Goal: Download file/media

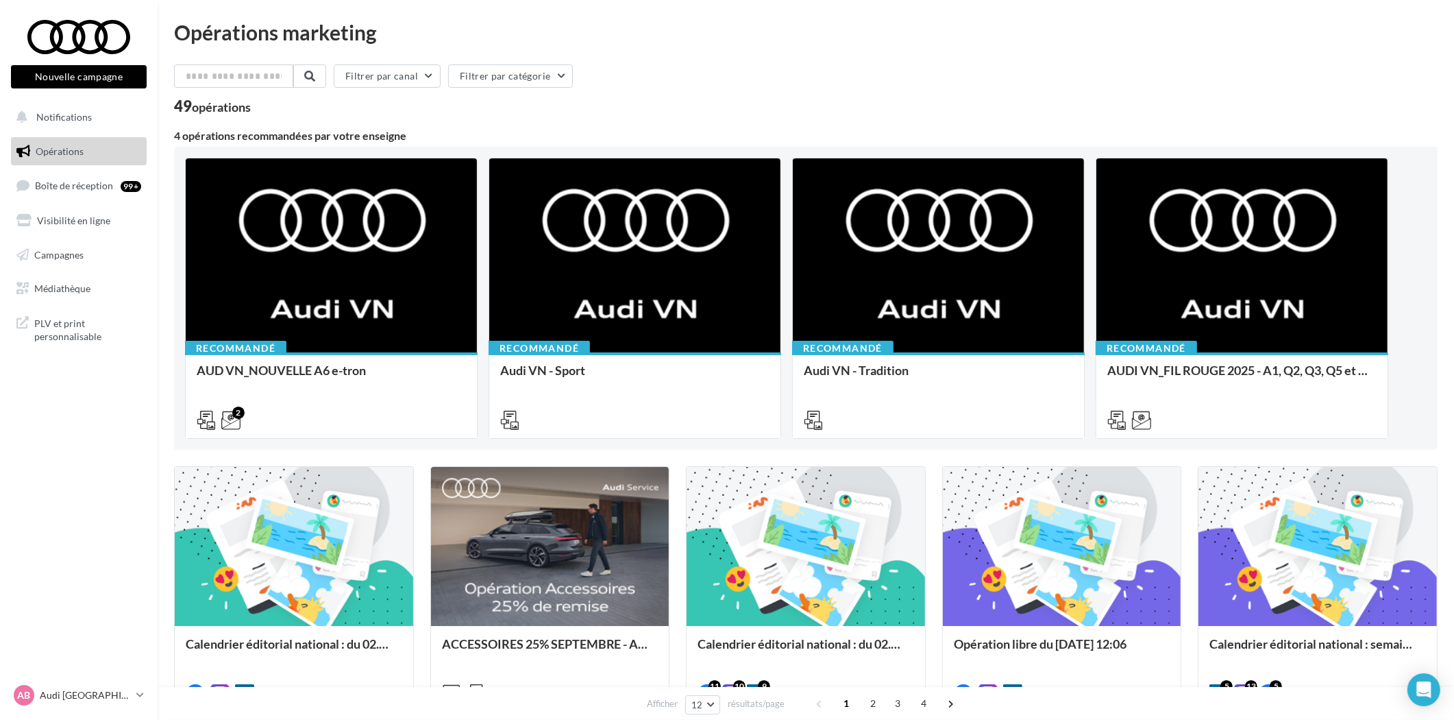
click at [70, 151] on span "Opérations" at bounding box center [60, 151] width 48 height 12
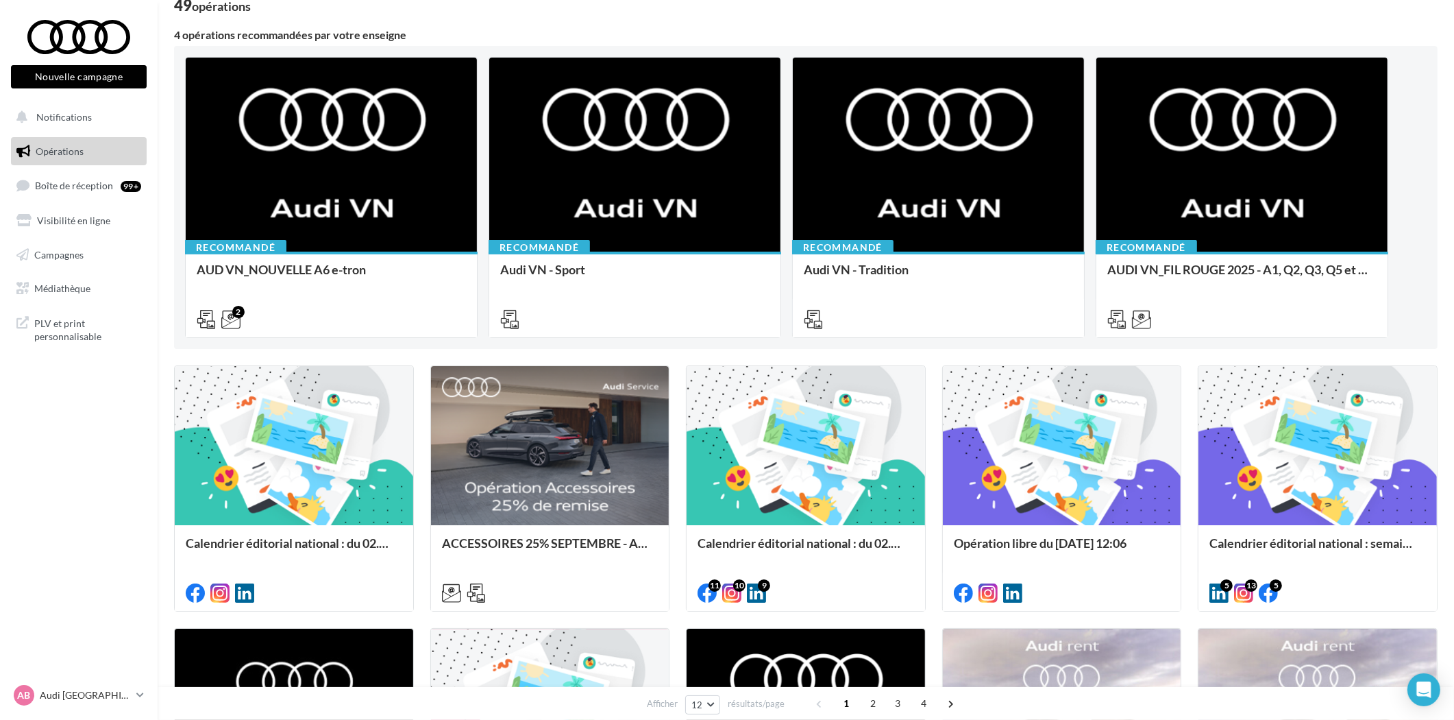
scroll to position [76, 0]
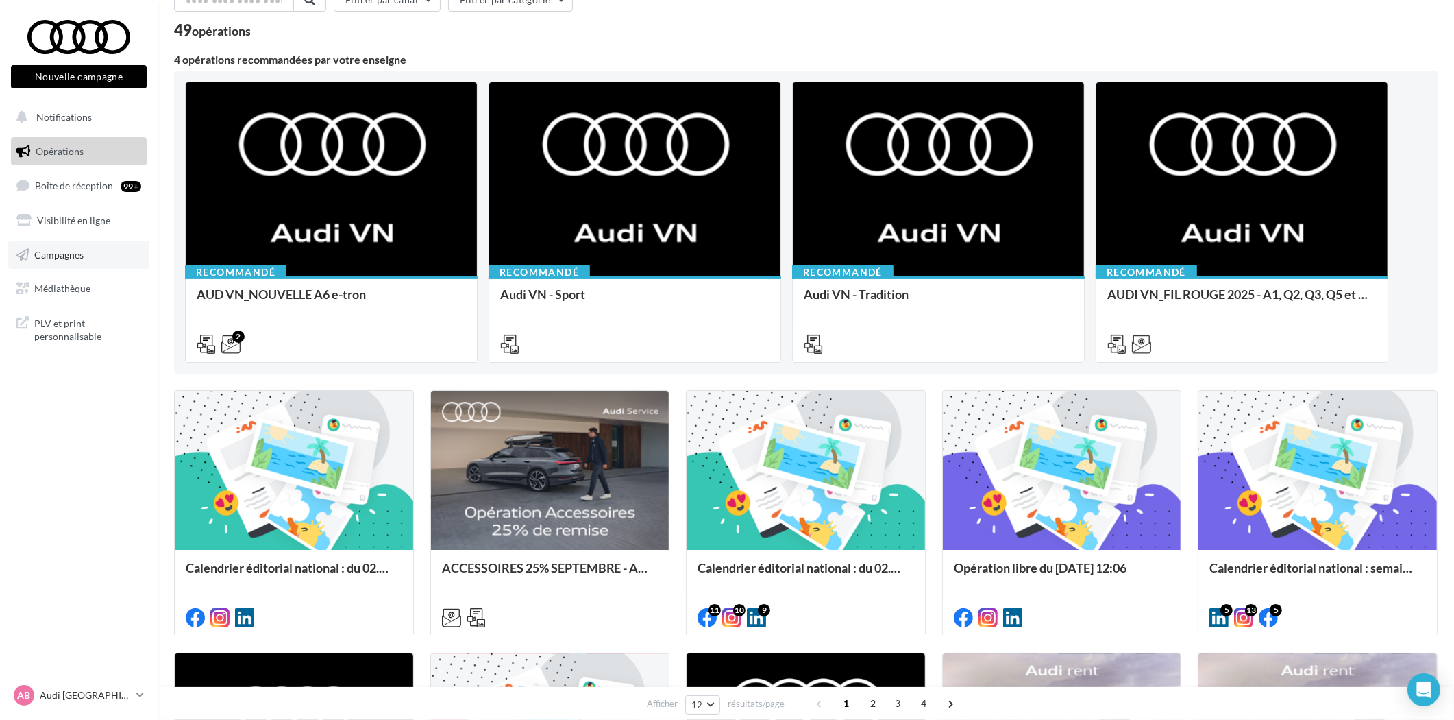
click at [55, 256] on span "Campagnes" at bounding box center [58, 254] width 49 height 12
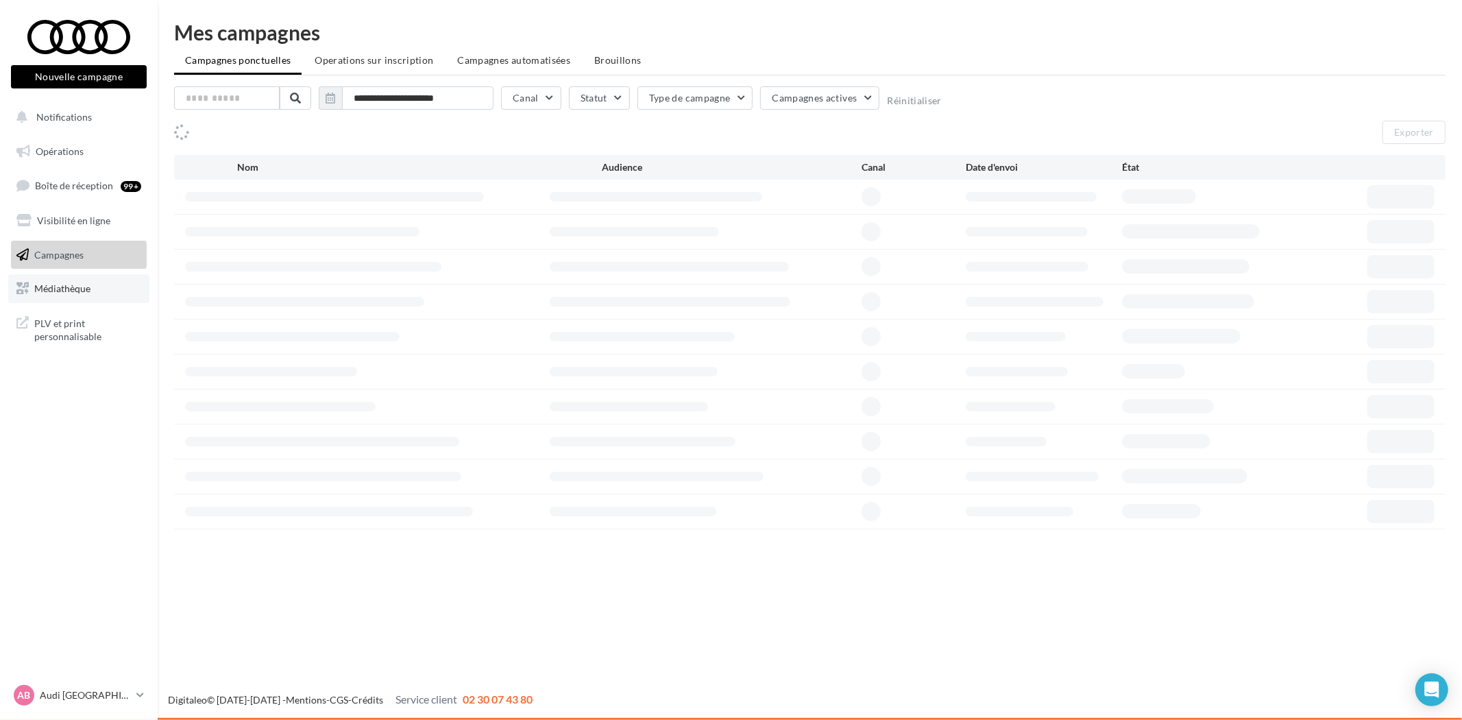
click at [79, 284] on span "Médiathèque" at bounding box center [62, 288] width 56 height 12
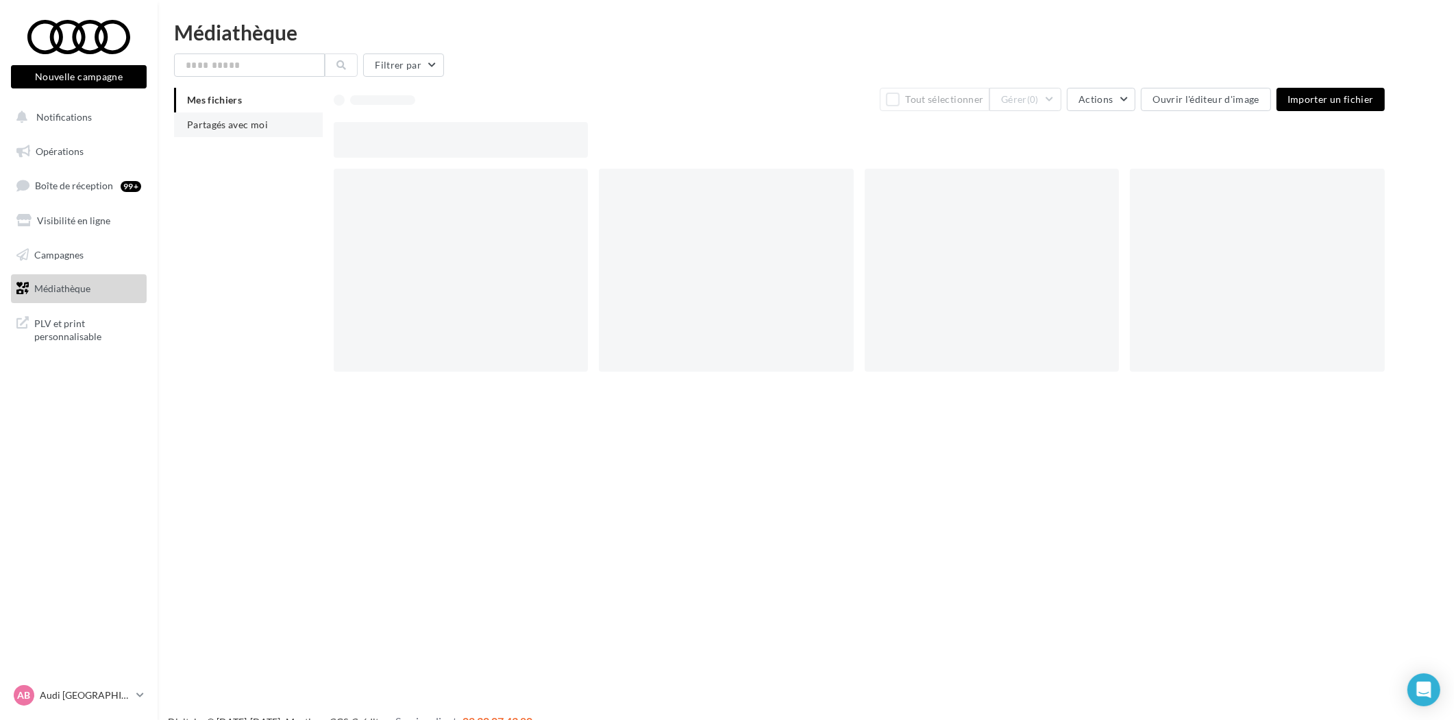
click at [196, 122] on span "Partagés avec moi" at bounding box center [227, 125] width 81 height 12
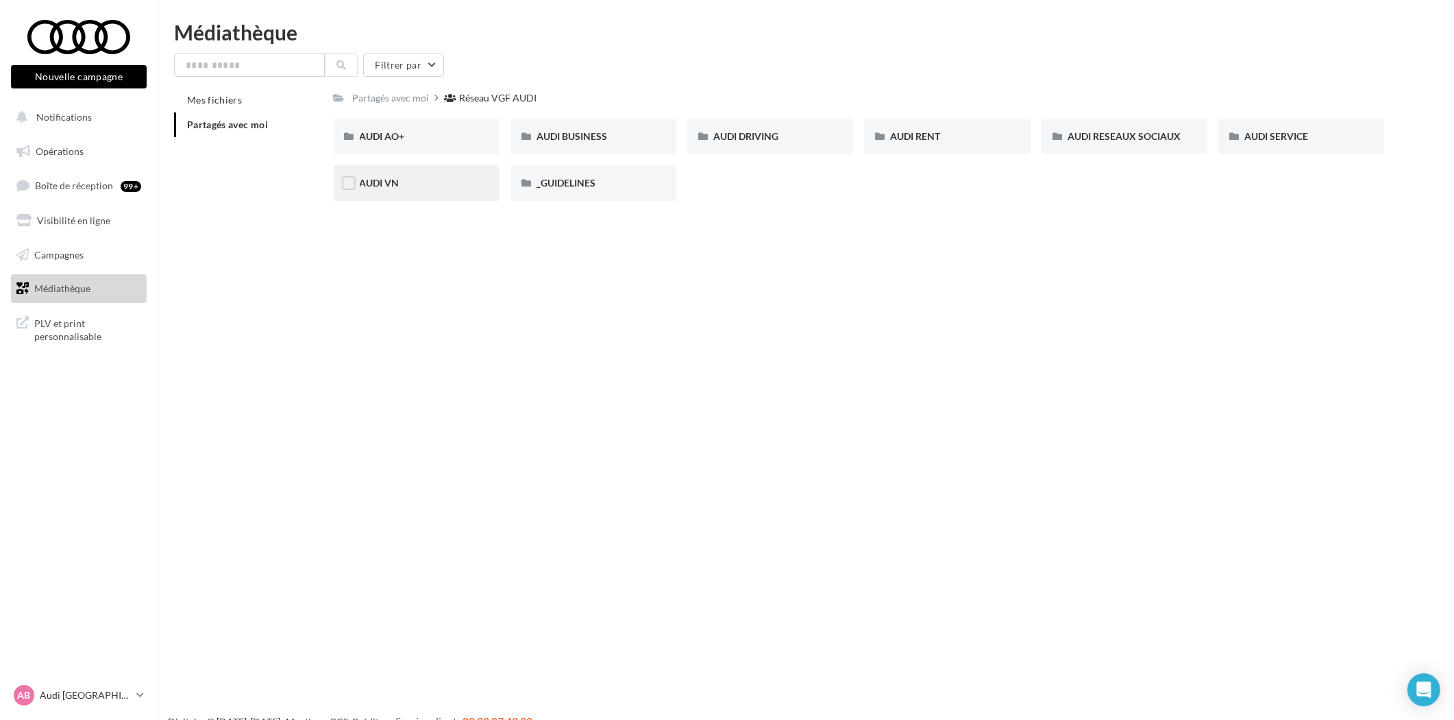
click at [395, 189] on div "AUDI VN" at bounding box center [417, 183] width 114 height 14
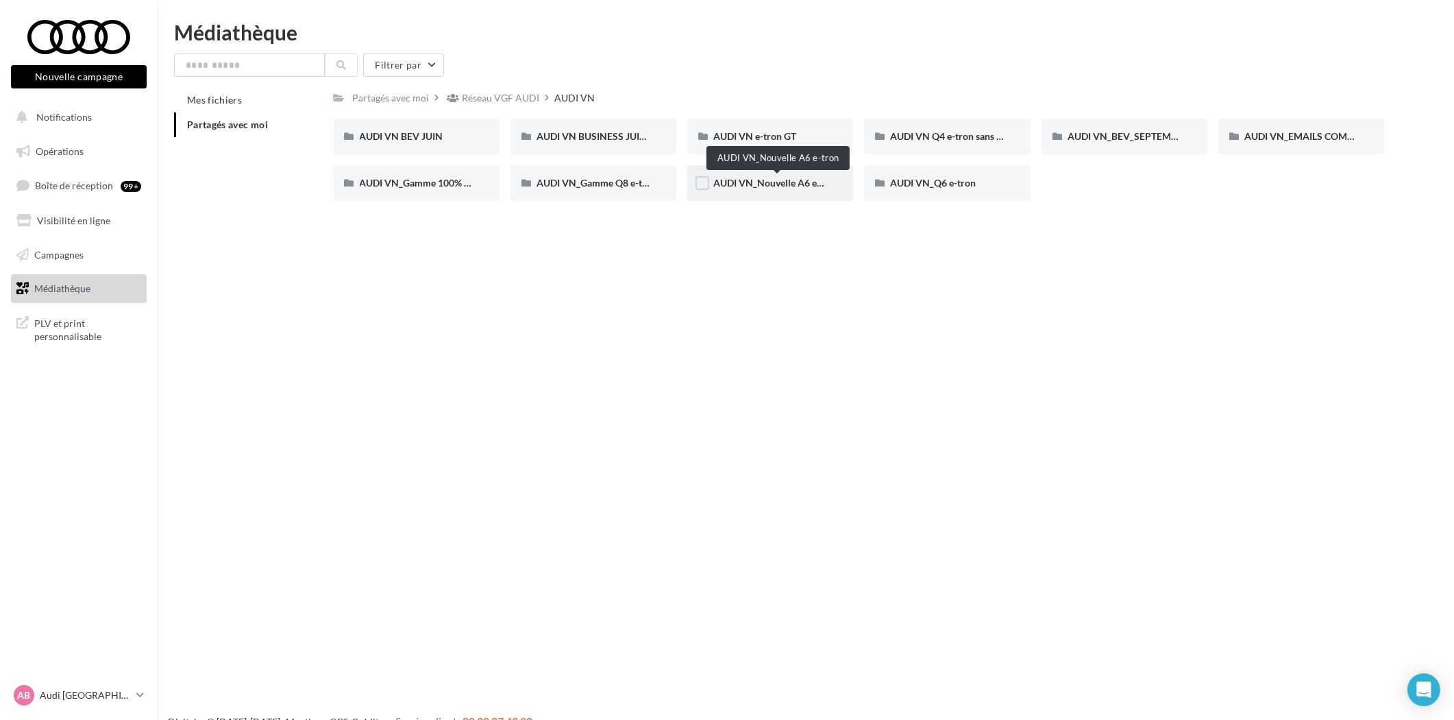
click at [763, 180] on span "AUDI VN_Nouvelle A6 e-tron" at bounding box center [775, 183] width 125 height 12
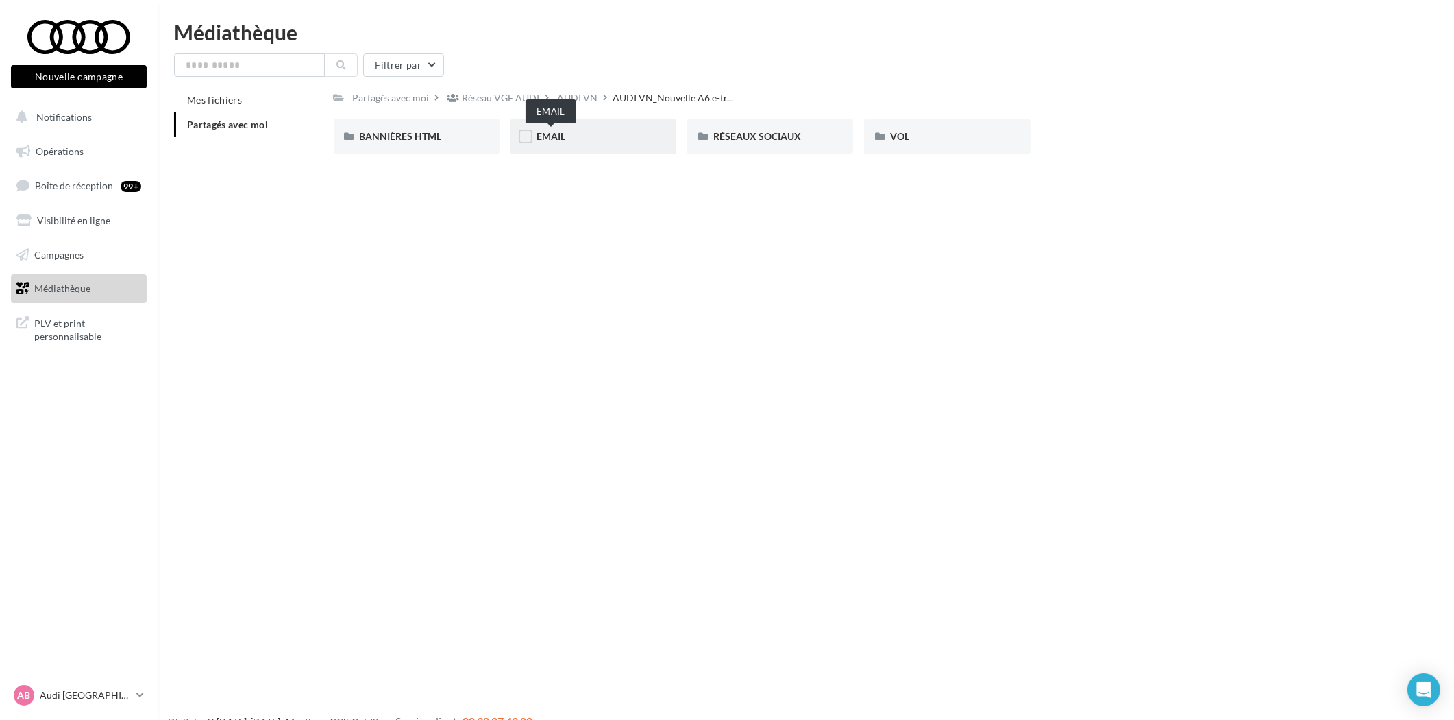
click at [560, 139] on span "EMAIL" at bounding box center [551, 136] width 29 height 12
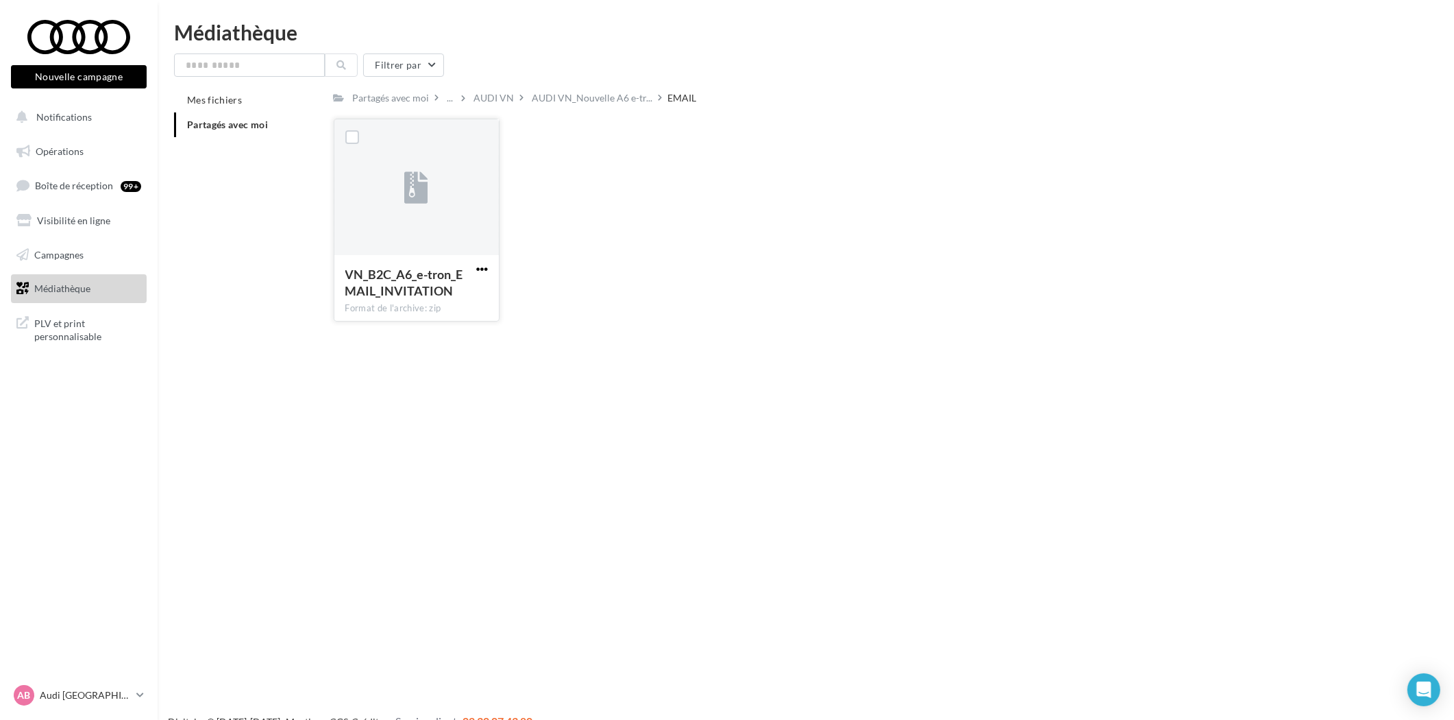
click at [478, 267] on span "button" at bounding box center [482, 269] width 12 height 12
click at [442, 289] on button "Télécharger" at bounding box center [422, 296] width 137 height 36
click at [480, 269] on span "button" at bounding box center [482, 269] width 12 height 12
click at [412, 298] on button "Télécharger" at bounding box center [422, 296] width 137 height 36
click at [381, 388] on div "Nouvelle campagne Nouvelle campagne Notifications Opérations Boîte de réception…" at bounding box center [727, 382] width 1454 height 720
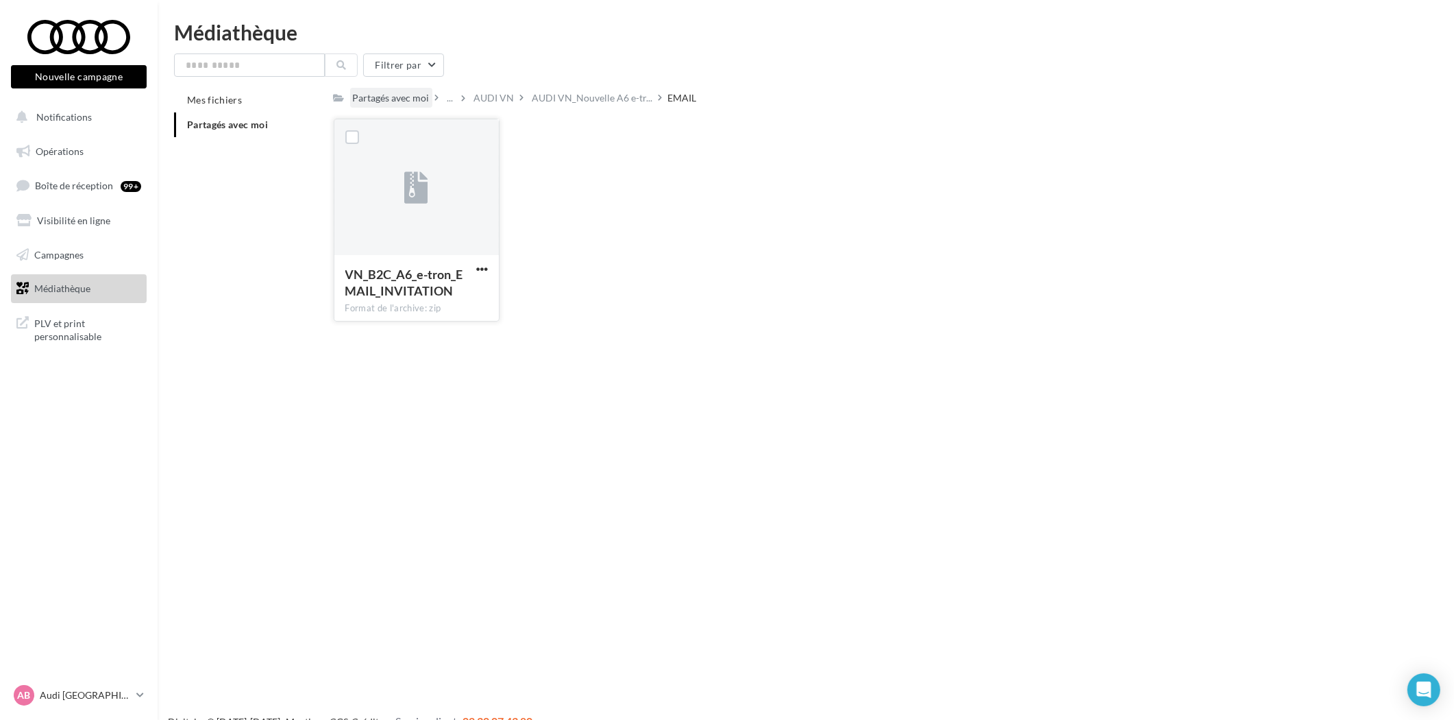
click at [394, 100] on div "Partagés avec moi" at bounding box center [391, 98] width 77 height 14
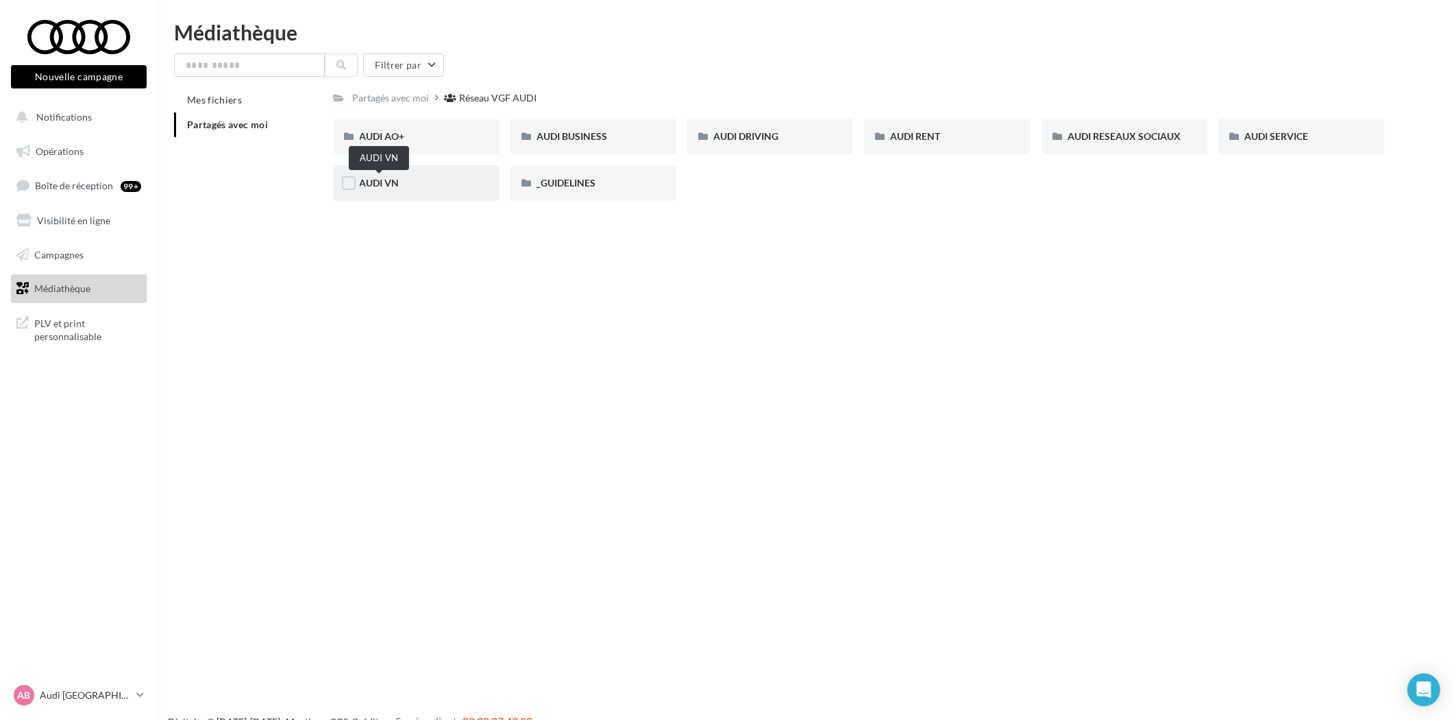
click at [371, 185] on span "AUDI VN" at bounding box center [380, 183] width 40 height 12
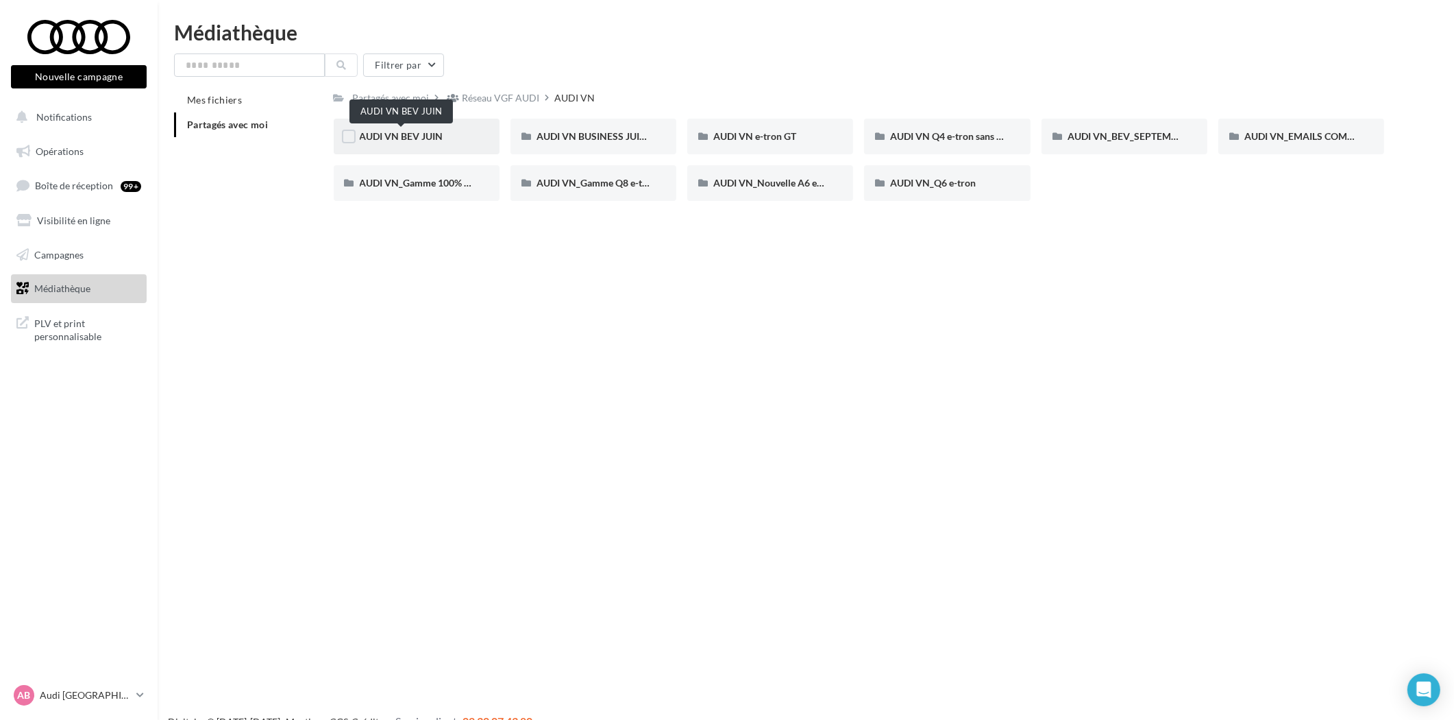
click at [425, 138] on span "AUDI VN BEV JUIN" at bounding box center [402, 136] width 84 height 12
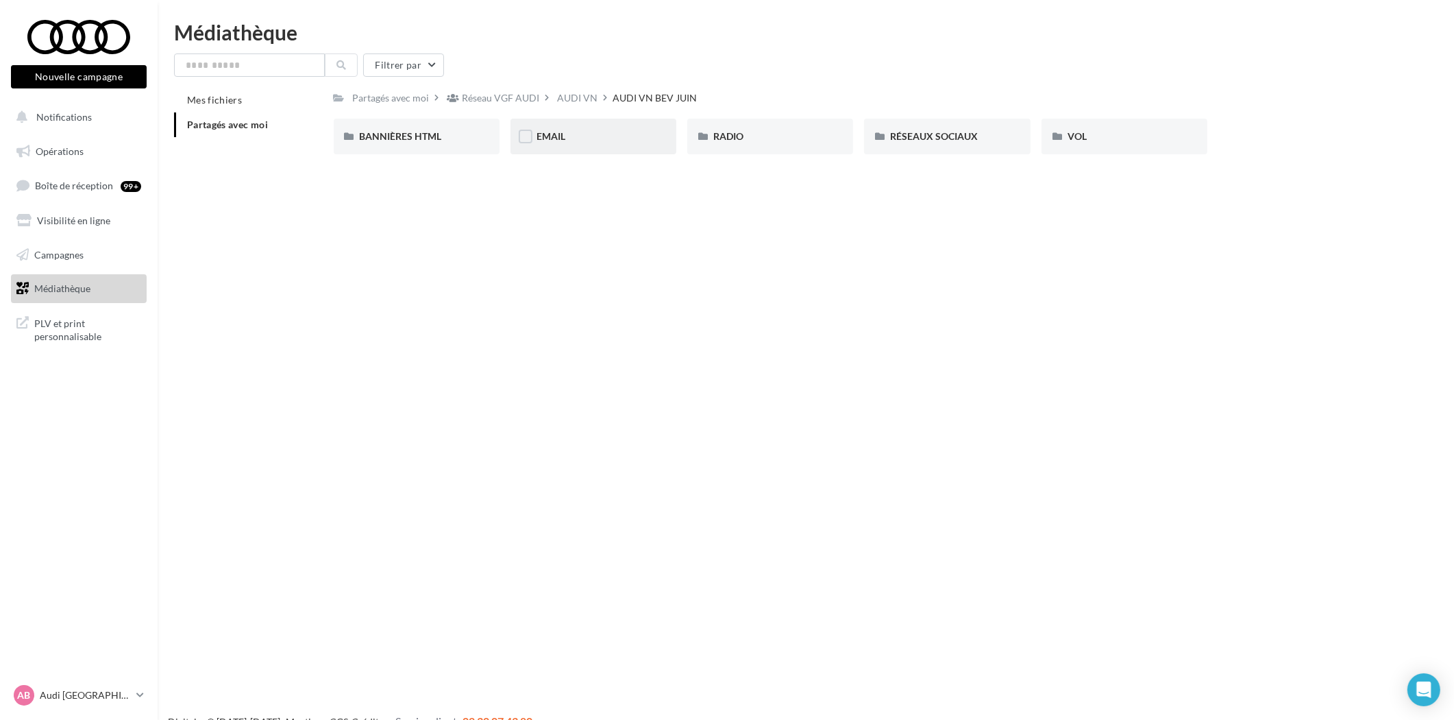
click at [578, 138] on div "EMAIL" at bounding box center [594, 137] width 114 height 14
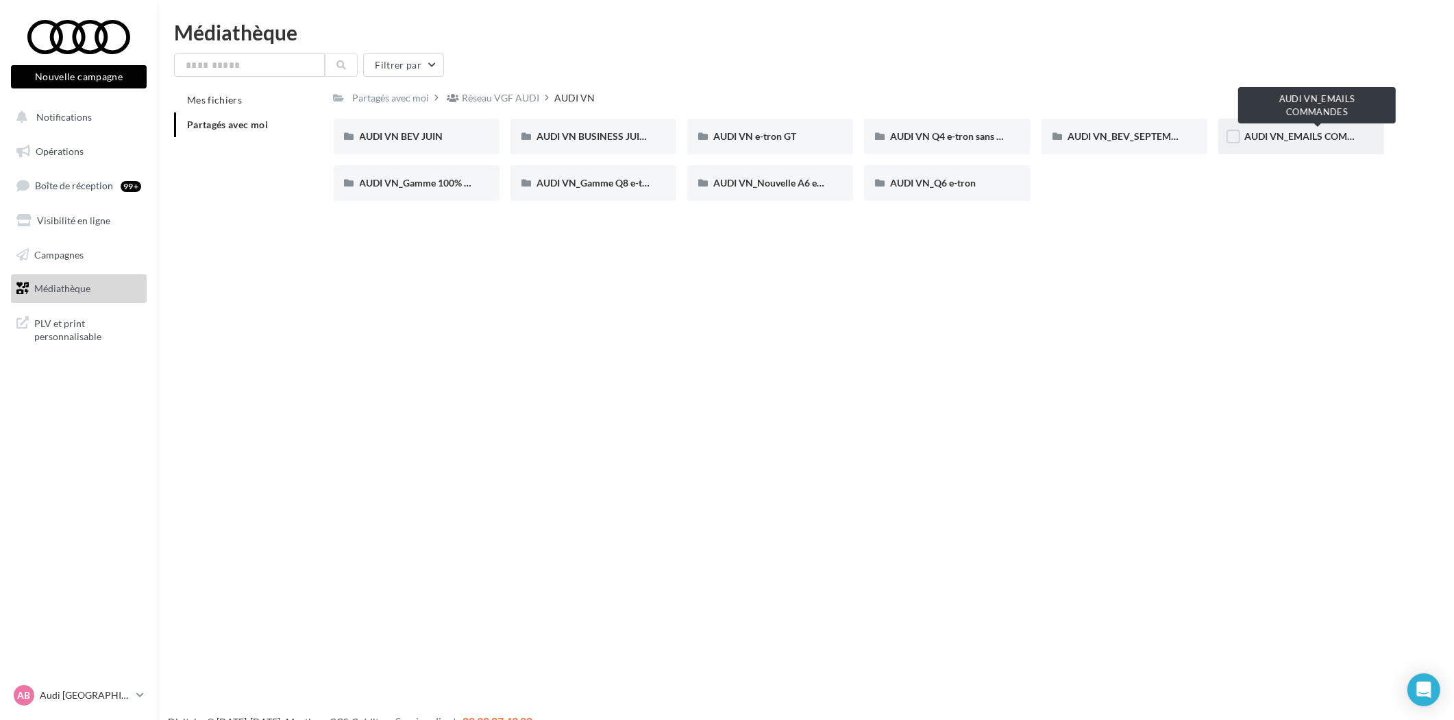
click at [1306, 137] on span "AUDI VN_EMAILS COMMANDES" at bounding box center [1317, 136] width 144 height 12
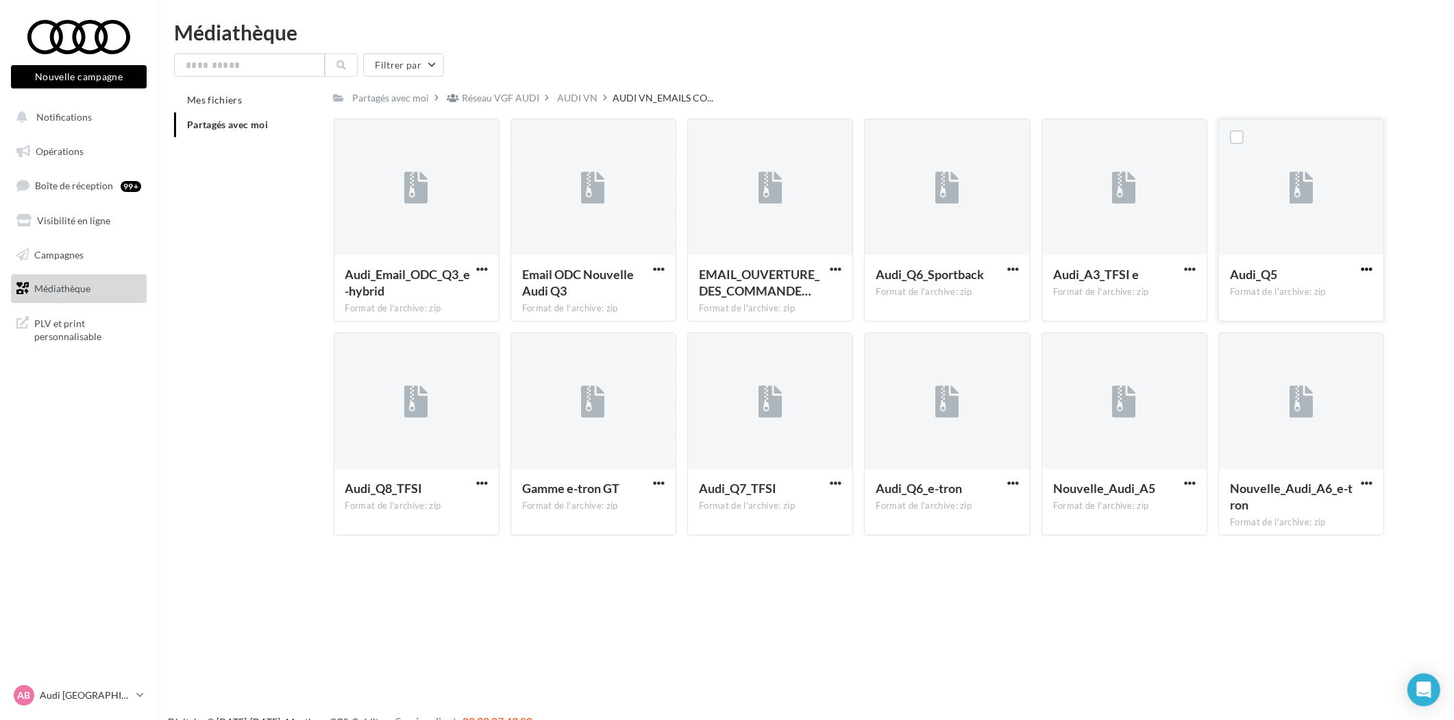
click at [1365, 268] on span "button" at bounding box center [1367, 269] width 12 height 12
click at [1304, 299] on button "Télécharger" at bounding box center [1306, 296] width 137 height 36
click at [1362, 269] on span "button" at bounding box center [1367, 269] width 12 height 12
click at [1321, 299] on button "Télécharger" at bounding box center [1306, 296] width 137 height 36
click at [1428, 123] on div "Mes fichiers Partagés avec moi Partagés avec moi Réseau VGF AUDI AUDI VN AUDI V…" at bounding box center [811, 317] width 1275 height 458
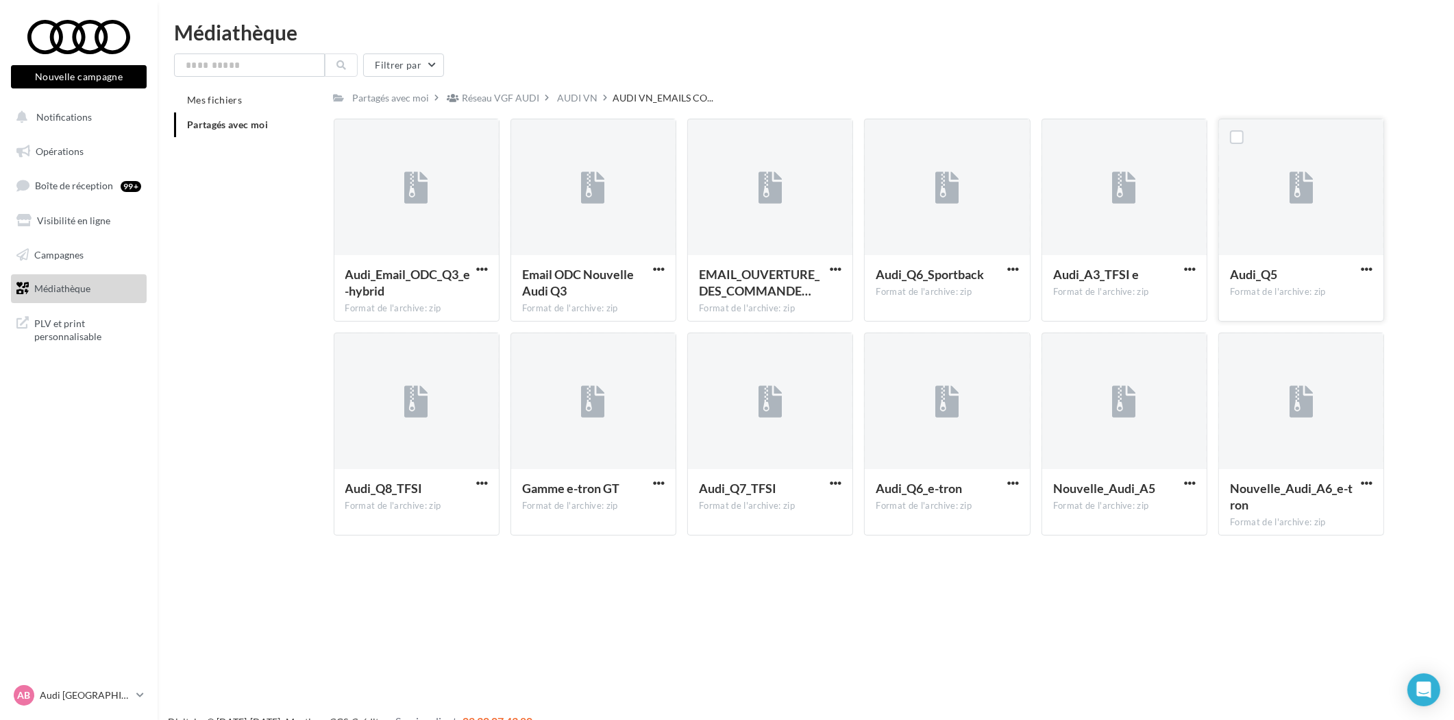
click at [1424, 97] on div "Mes fichiers Partagés avec moi Partagés avec moi Réseau VGF AUDI AUDI VN AUDI V…" at bounding box center [811, 317] width 1275 height 458
click at [1361, 269] on span "button" at bounding box center [1367, 269] width 12 height 12
click at [1301, 299] on button "Télécharger" at bounding box center [1306, 296] width 137 height 36
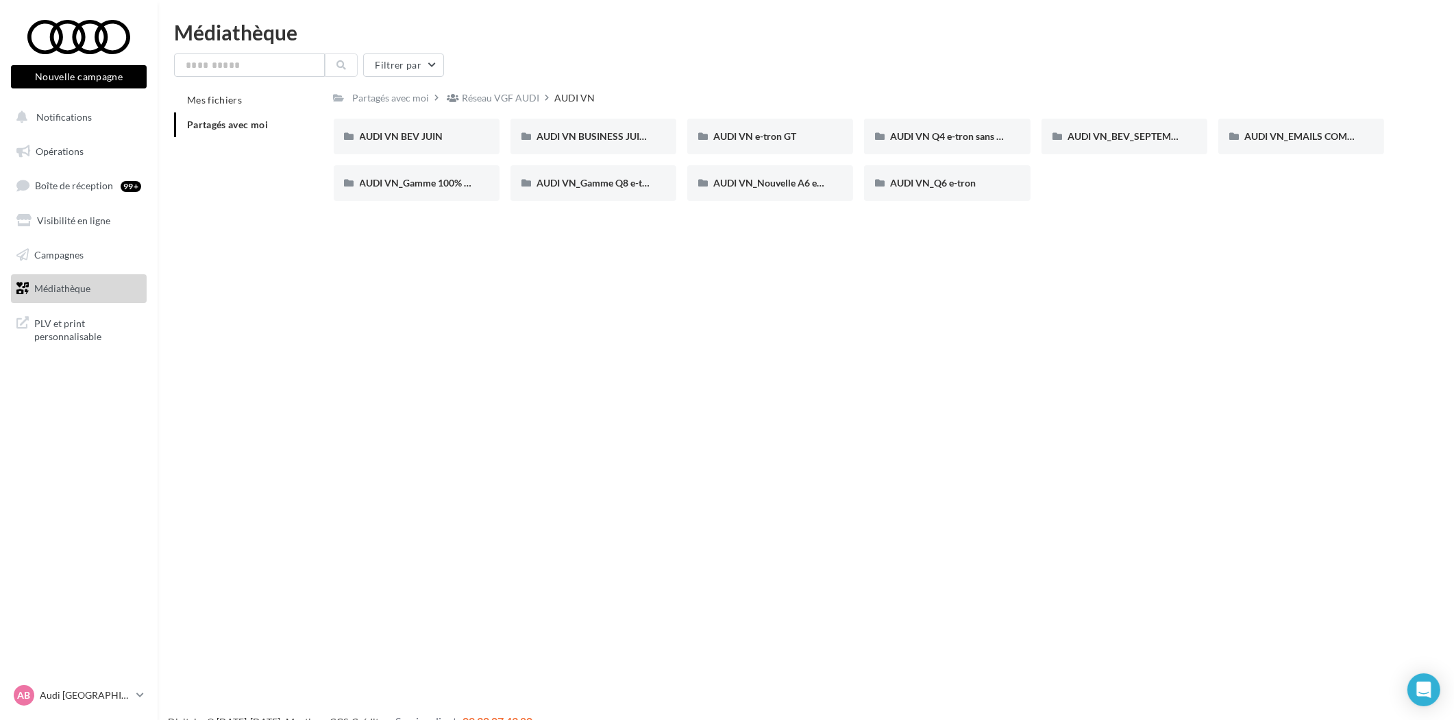
click at [1265, 293] on div "Nouvelle campagne Nouvelle campagne Notifications Opérations Boîte de réception…" at bounding box center [727, 382] width 1454 height 720
click at [509, 101] on div "Réseau VGF AUDI" at bounding box center [501, 98] width 77 height 14
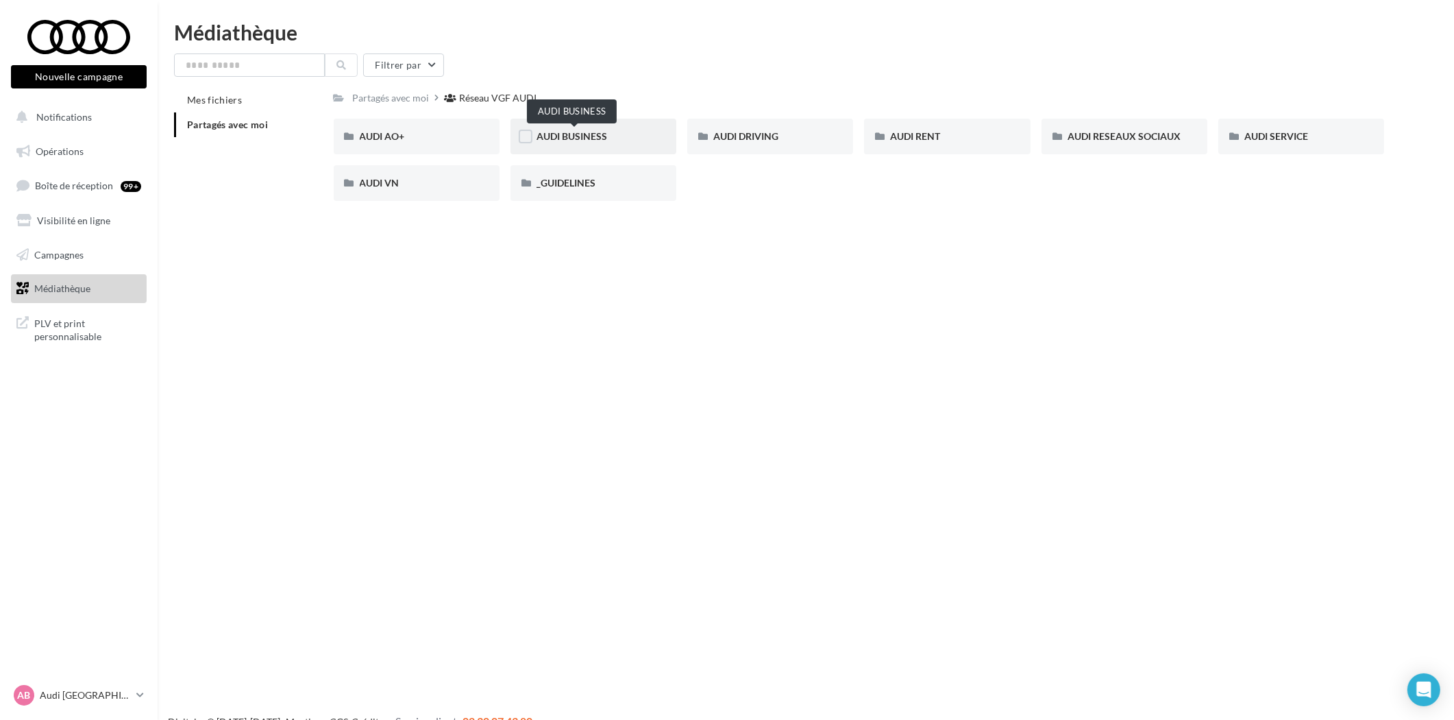
click at [596, 135] on span "AUDI BUSINESS" at bounding box center [572, 136] width 71 height 12
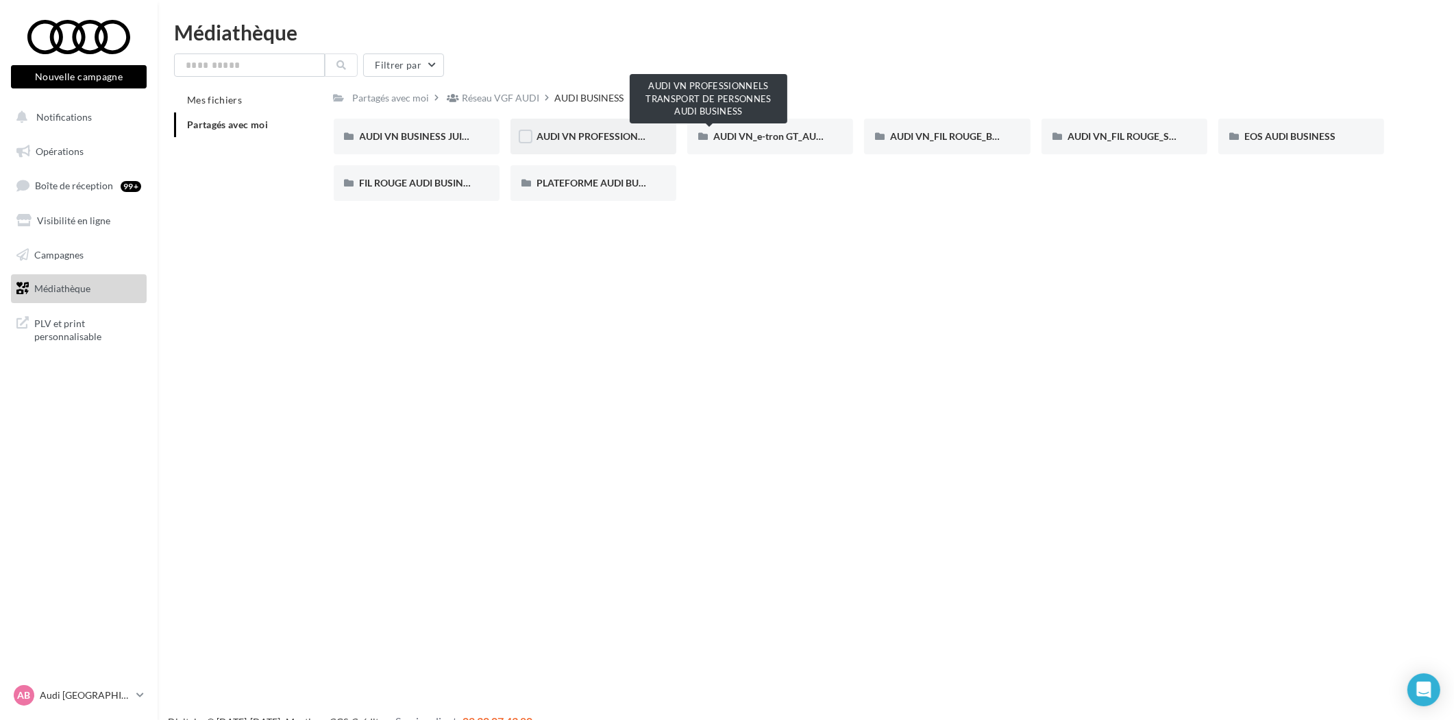
click at [587, 137] on span "AUDI VN PROFESSIONNELS TRANSPORT DE PERSONNES AUDI BUSINESS" at bounding box center [702, 136] width 330 height 12
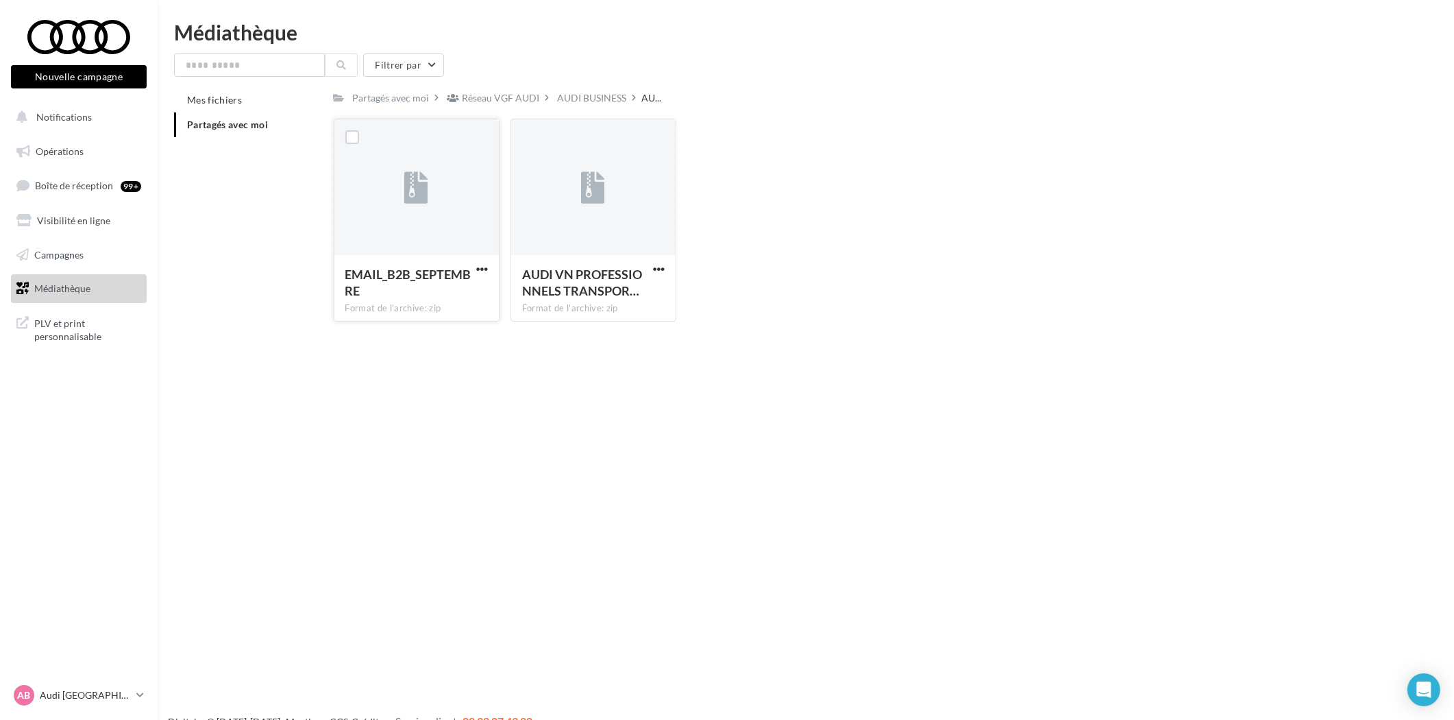
click at [424, 186] on icon at bounding box center [416, 189] width 24 height 32
click at [441, 271] on span "EMAIL_B2B_SEPTEMBRE" at bounding box center [408, 283] width 126 height 32
